Goal: Task Accomplishment & Management: Use online tool/utility

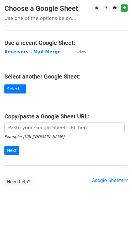
click at [66, 17] on p "Use one of the options below..." at bounding box center [65, 18] width 123 height 6
click at [76, 18] on p "Use one of the options below..." at bounding box center [65, 18] width 123 height 6
click at [12, 89] on link "Select..." at bounding box center [15, 88] width 22 height 9
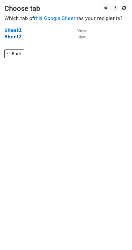
click at [8, 37] on strong "Sheet2" at bounding box center [12, 36] width 17 height 5
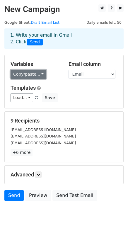
click at [16, 76] on link "Copy/paste..." at bounding box center [29, 74] width 36 height 9
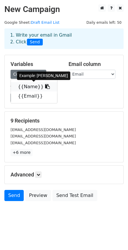
click at [27, 83] on link "{{Name}}" at bounding box center [34, 86] width 46 height 9
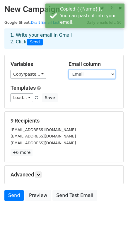
click at [85, 71] on select "Name Email" at bounding box center [91, 74] width 47 height 9
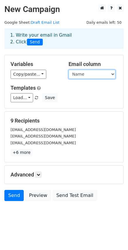
click at [68, 70] on select "Name Email" at bounding box center [91, 74] width 47 height 9
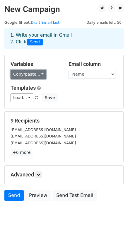
click at [28, 73] on link "Copy/paste..." at bounding box center [29, 74] width 36 height 9
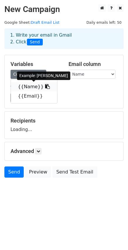
click at [30, 84] on link "{{Name}}" at bounding box center [34, 86] width 46 height 9
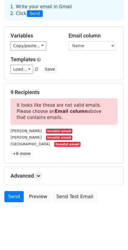
scroll to position [30, 0]
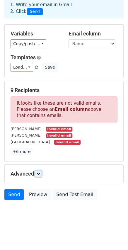
click at [38, 169] on div "Advanced Tracking Track Opens UTM Codes Track Clicks Filters Only include sprea…" at bounding box center [64, 173] width 119 height 18
click at [42, 173] on link at bounding box center [38, 173] width 6 height 6
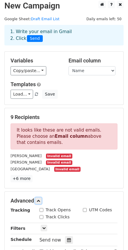
scroll to position [0, 0]
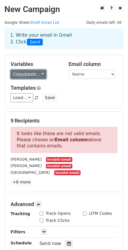
click at [22, 76] on link "Copy/paste..." at bounding box center [29, 74] width 36 height 9
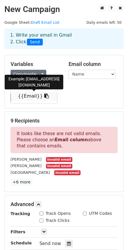
click at [34, 99] on link "{{Email}}" at bounding box center [34, 95] width 46 height 9
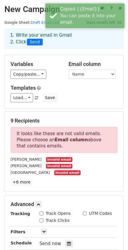
click at [27, 79] on div "Variables Copy/paste... {{Name}} {{Email}} Email column Name Email Templates Lo…" at bounding box center [64, 81] width 119 height 53
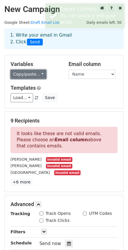
click at [27, 76] on link "Copy/paste..." at bounding box center [29, 74] width 36 height 9
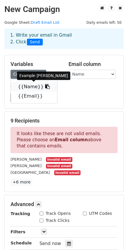
click at [28, 89] on link "{{Name}}" at bounding box center [34, 86] width 46 height 9
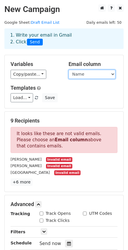
click at [88, 70] on select "Name Email" at bounding box center [91, 74] width 47 height 9
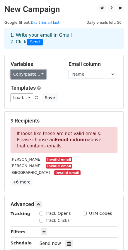
click at [28, 72] on link "Copy/paste..." at bounding box center [29, 74] width 36 height 9
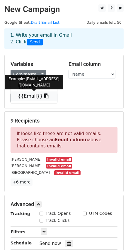
click at [42, 100] on link "{{Email}}" at bounding box center [34, 95] width 46 height 9
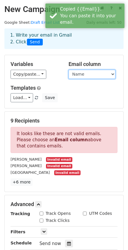
click at [77, 76] on select "Name Email" at bounding box center [91, 74] width 47 height 9
select select "Email"
click at [68, 70] on select "Name Email" at bounding box center [91, 74] width 47 height 9
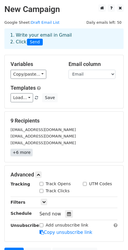
click at [21, 155] on link "+6 more" at bounding box center [22, 152] width 22 height 7
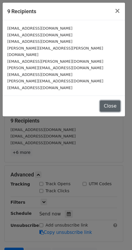
click at [113, 100] on button "Close" at bounding box center [110, 105] width 20 height 11
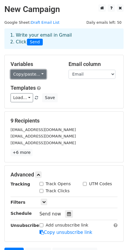
click at [28, 78] on link "Copy/paste..." at bounding box center [29, 74] width 36 height 9
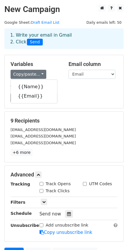
click at [54, 61] on h5 "Variables" at bounding box center [35, 64] width 49 height 6
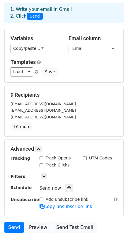
scroll to position [58, 0]
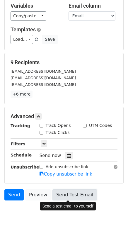
click at [66, 198] on link "Send Test Email" at bounding box center [74, 194] width 44 height 11
click at [73, 192] on link "Send Test Email" at bounding box center [74, 194] width 44 height 11
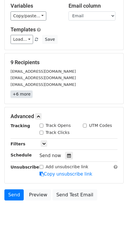
click at [21, 95] on link "+6 more" at bounding box center [22, 93] width 22 height 7
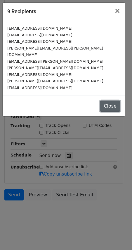
click at [111, 100] on button "Close" at bounding box center [110, 105] width 20 height 11
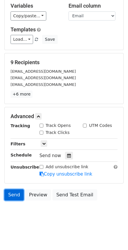
click at [13, 193] on link "Send" at bounding box center [13, 194] width 19 height 11
